Goal: Information Seeking & Learning: Learn about a topic

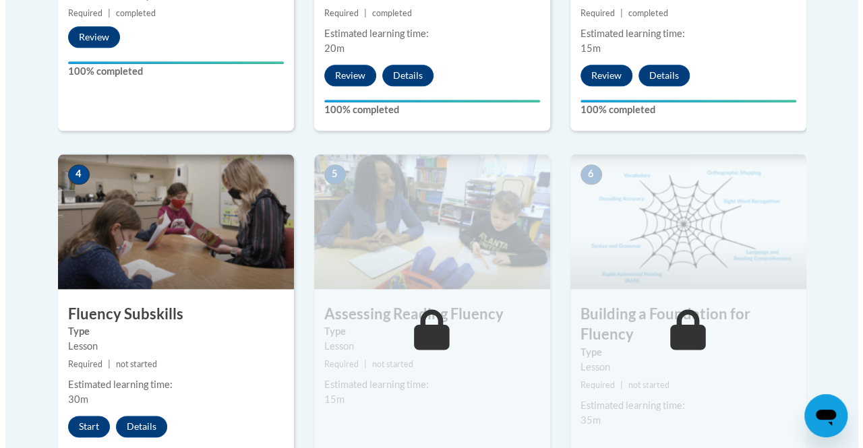
scroll to position [674, 0]
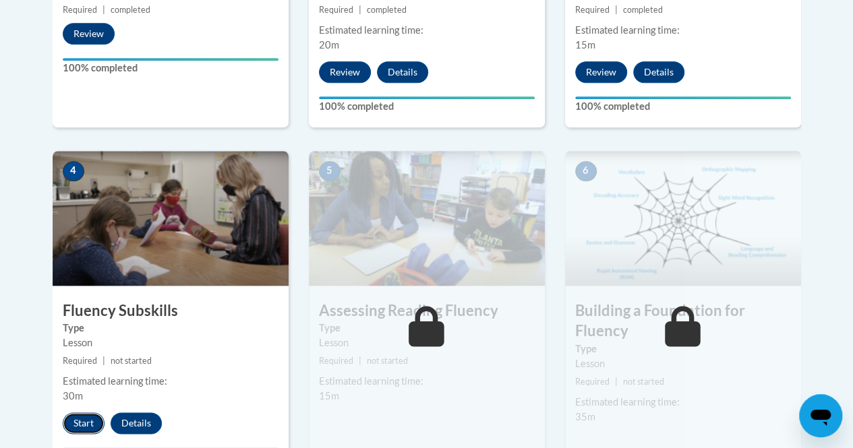
click at [78, 420] on button "Start" at bounding box center [84, 424] width 42 height 22
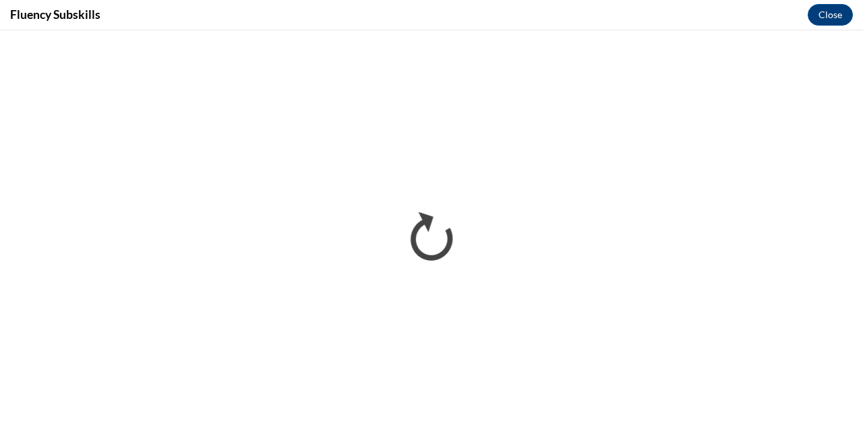
scroll to position [0, 0]
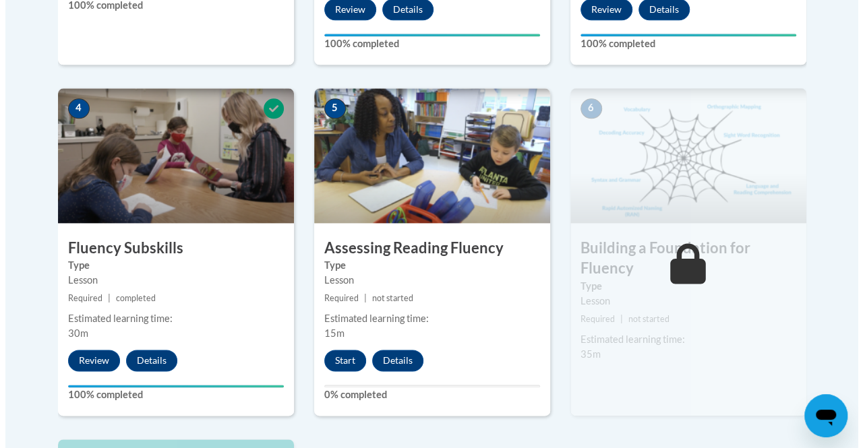
scroll to position [764, 0]
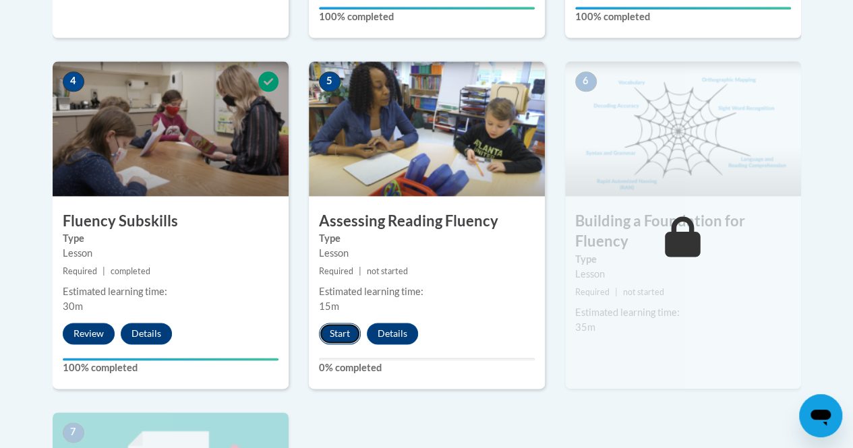
click at [340, 328] on button "Start" at bounding box center [340, 334] width 42 height 22
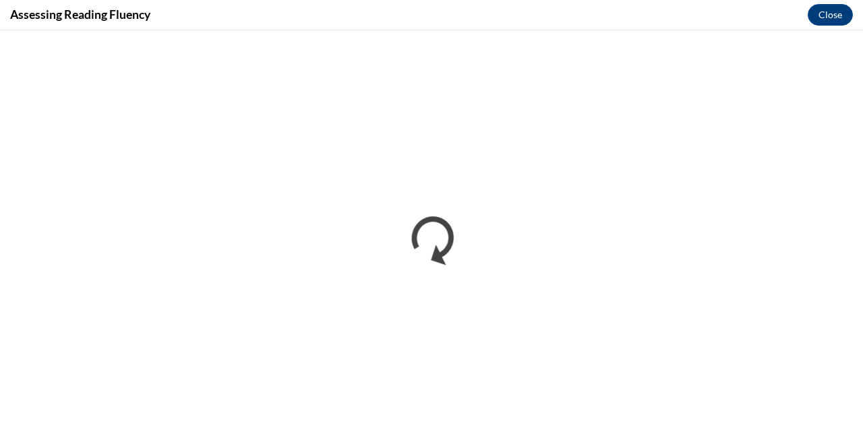
scroll to position [0, 0]
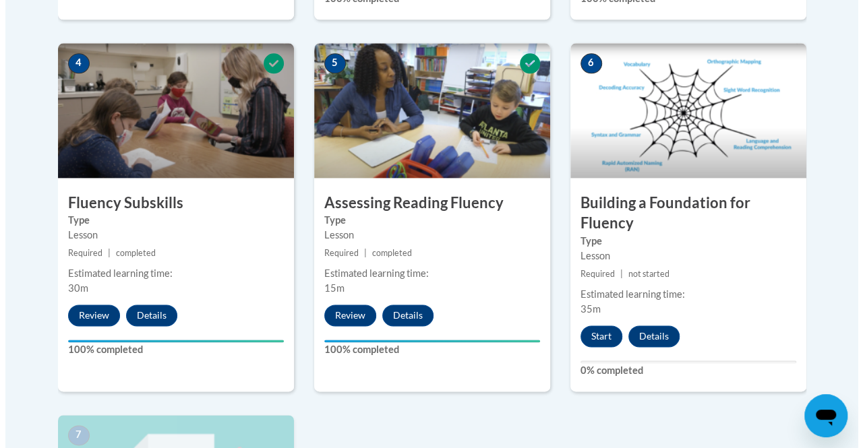
scroll to position [799, 0]
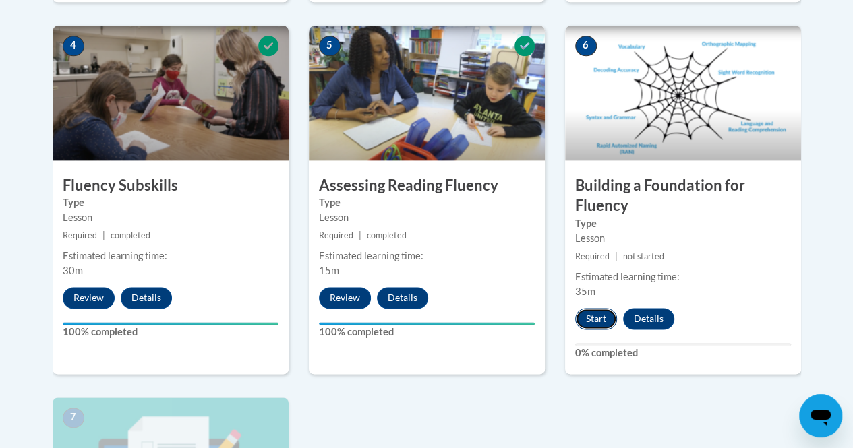
click at [588, 317] on button "Start" at bounding box center [596, 319] width 42 height 22
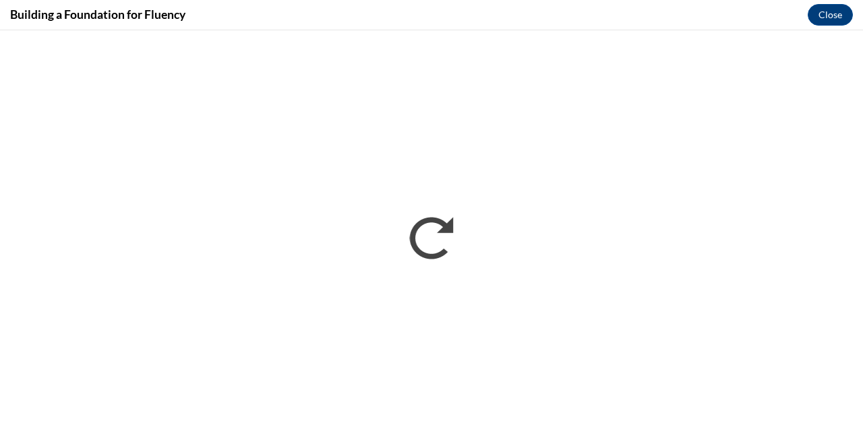
scroll to position [0, 0]
